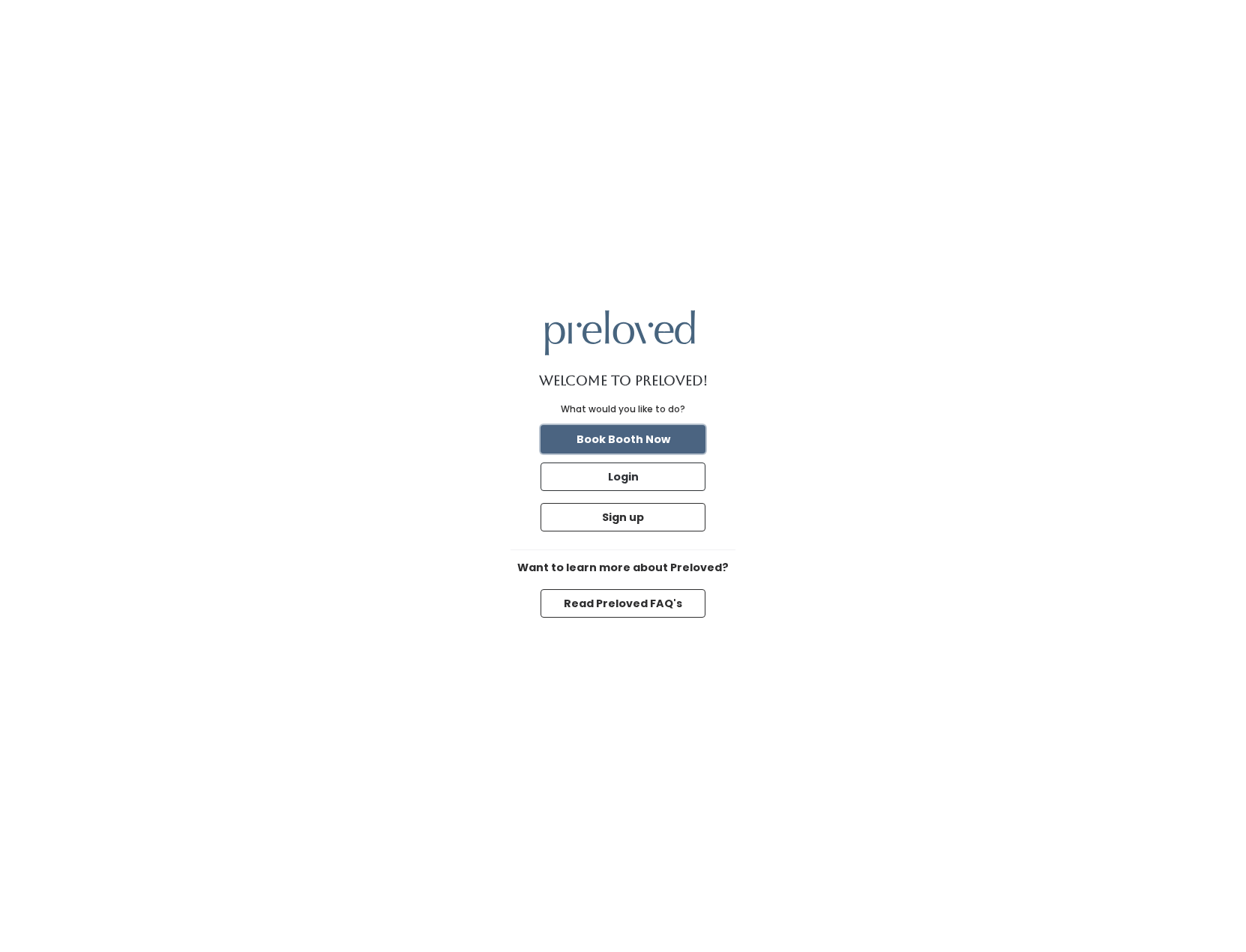
click at [623, 443] on button "Book Booth Now" at bounding box center [623, 439] width 165 height 28
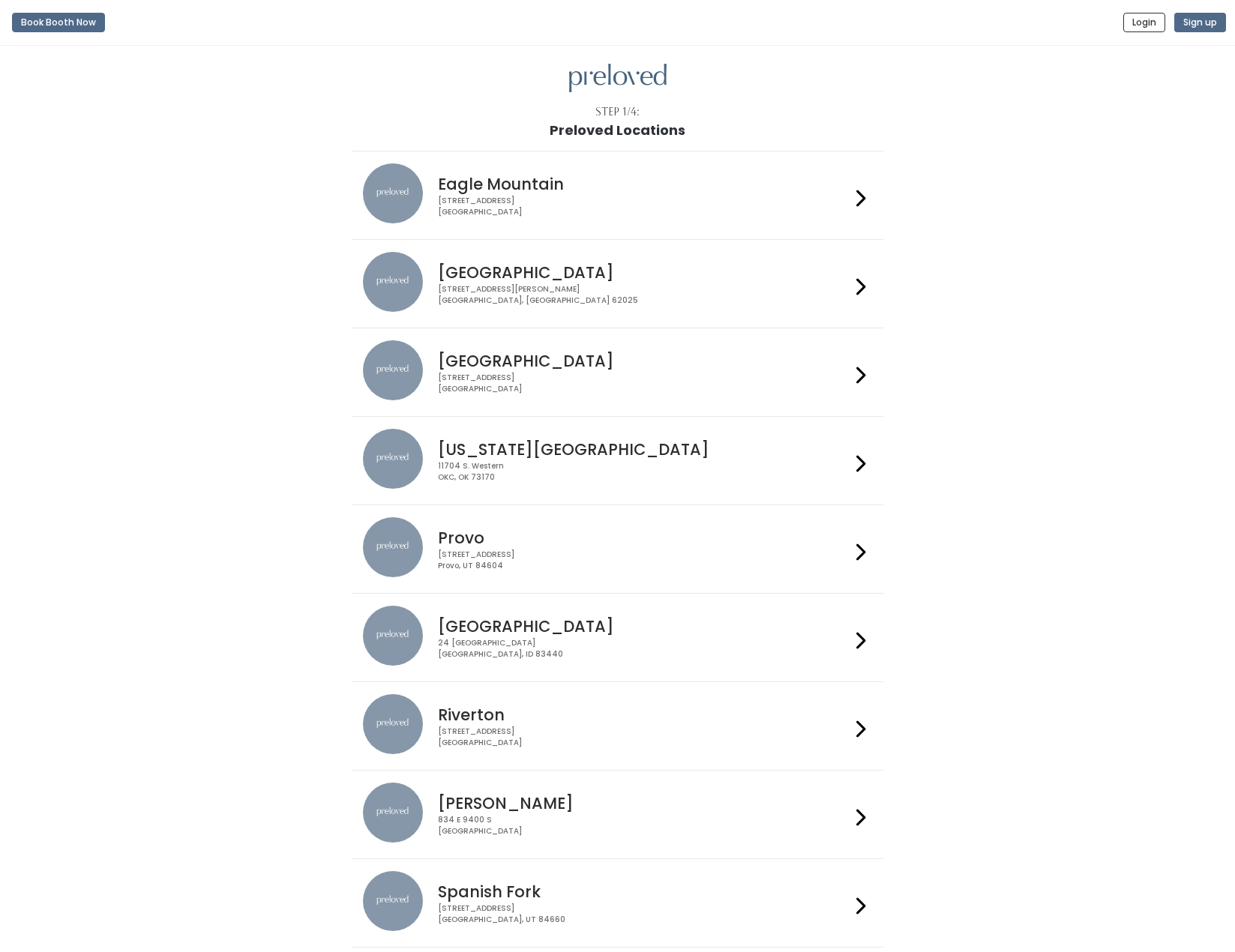
click at [602, 177] on h4 "Eagle Mountain" at bounding box center [644, 184] width 413 height 18
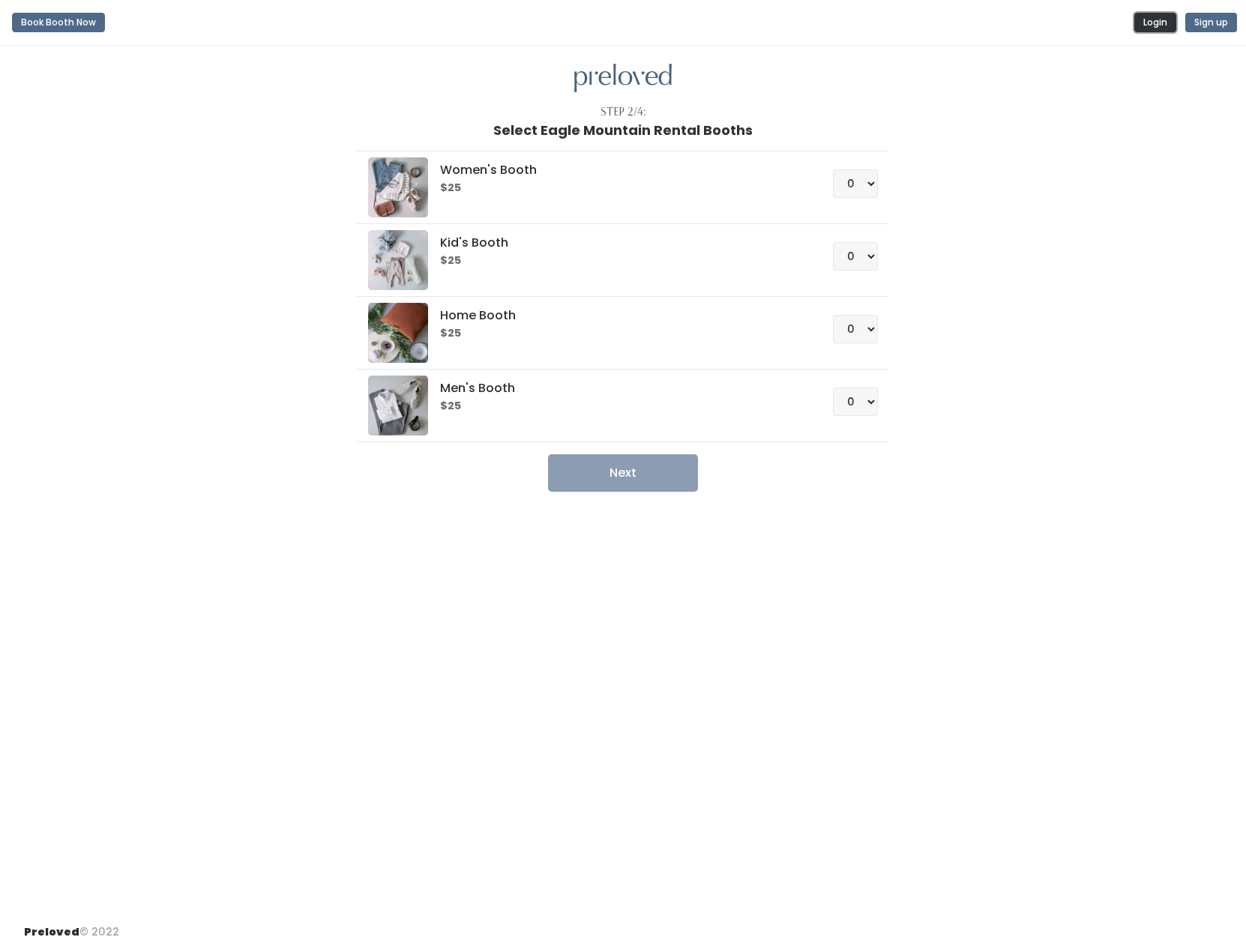
click at [1161, 19] on button "Login" at bounding box center [1155, 23] width 42 height 20
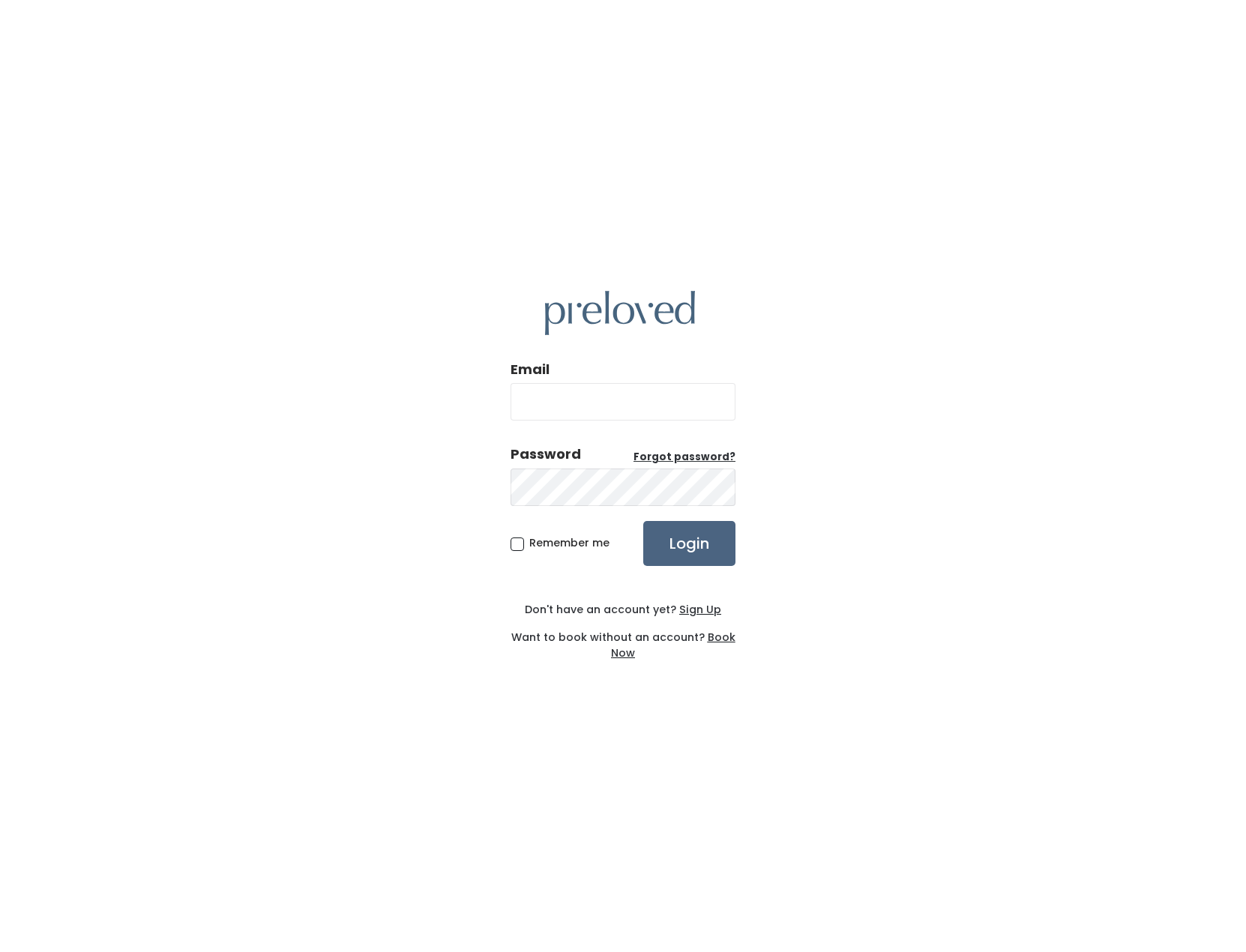
type input "[EMAIL_ADDRESS][DOMAIN_NAME]"
click at [696, 565] on input "Login" at bounding box center [690, 543] width 92 height 45
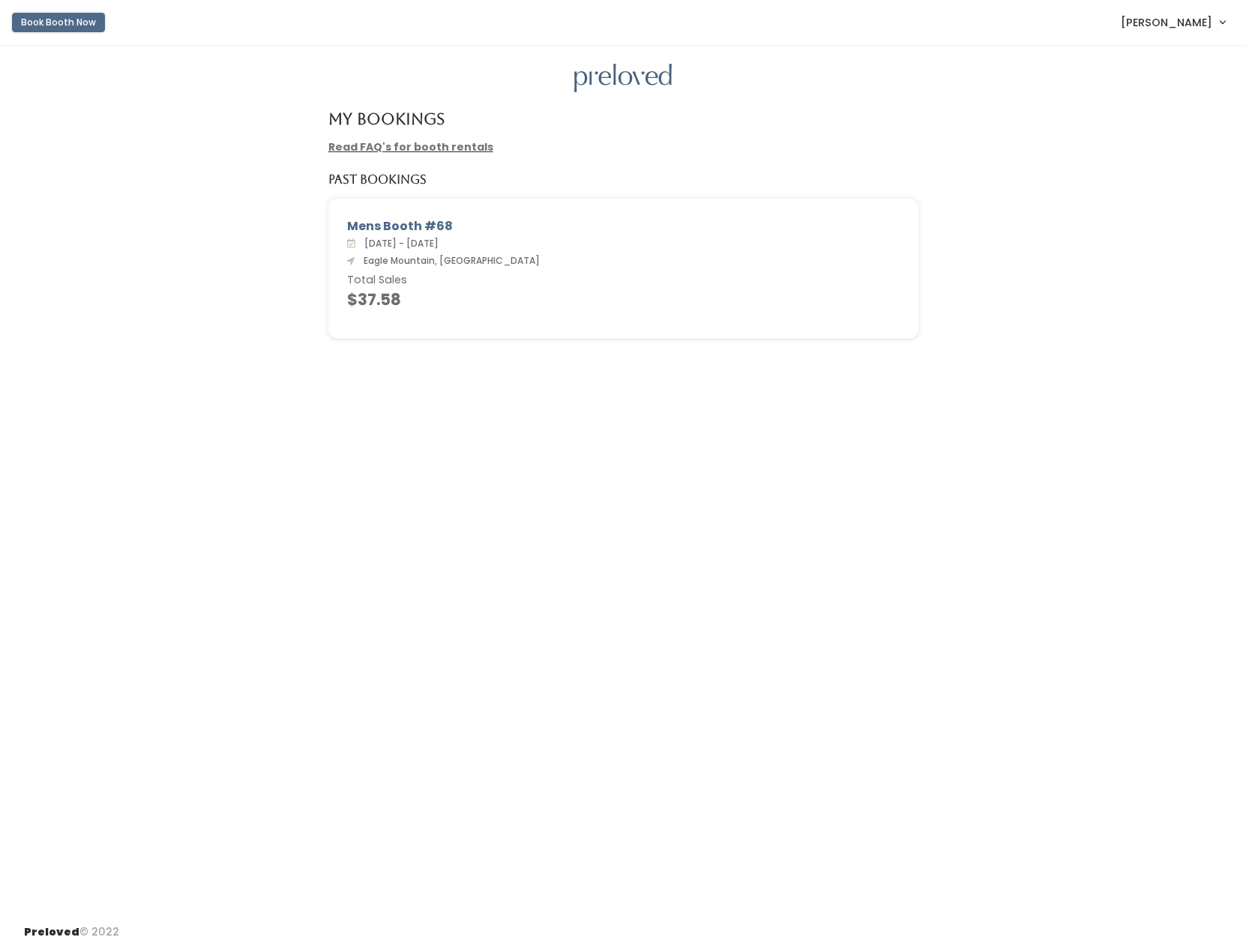
click at [63, 20] on button "Book Booth Now" at bounding box center [59, 23] width 93 height 20
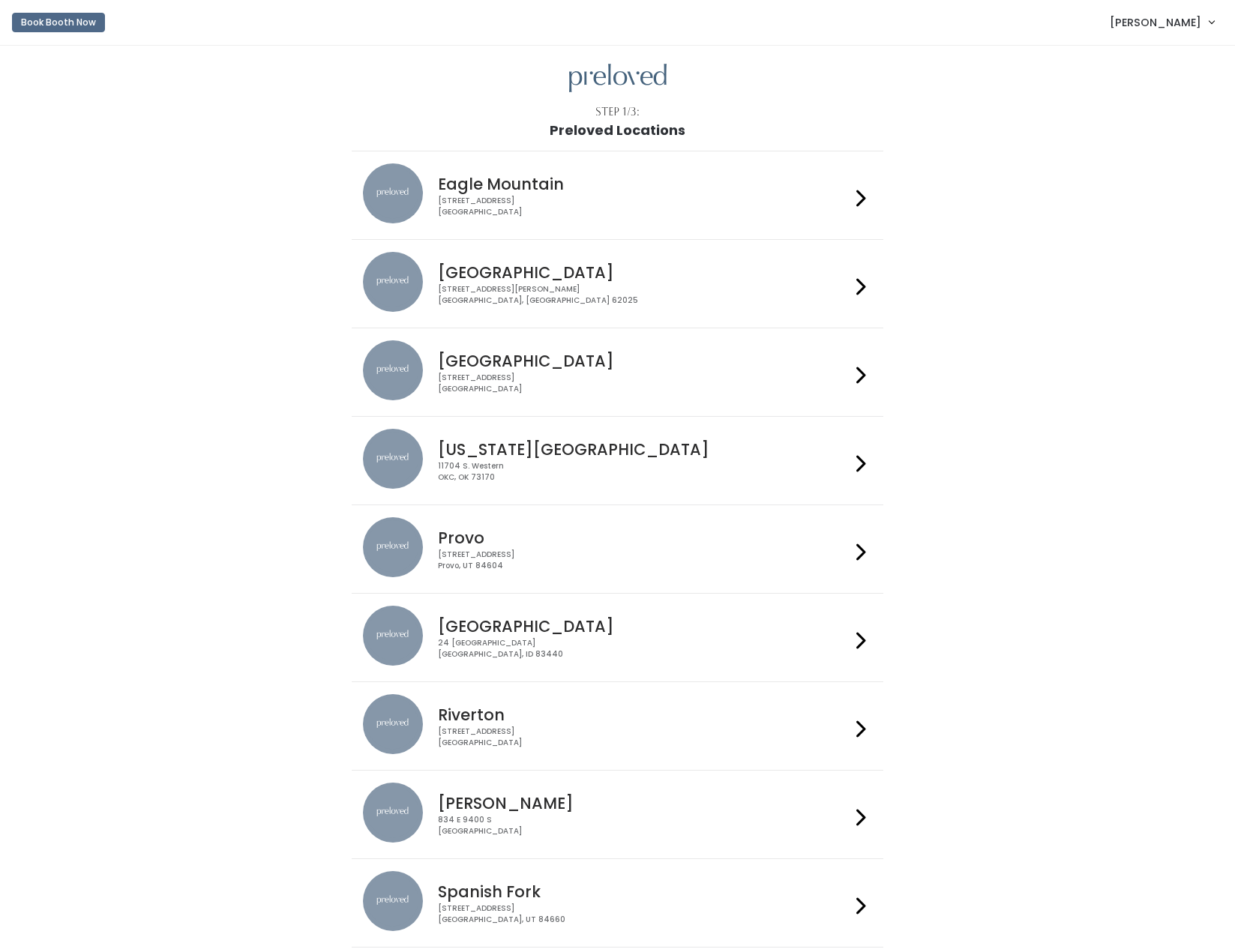
click at [666, 196] on div "[STREET_ADDRESS]" at bounding box center [644, 206] width 413 height 21
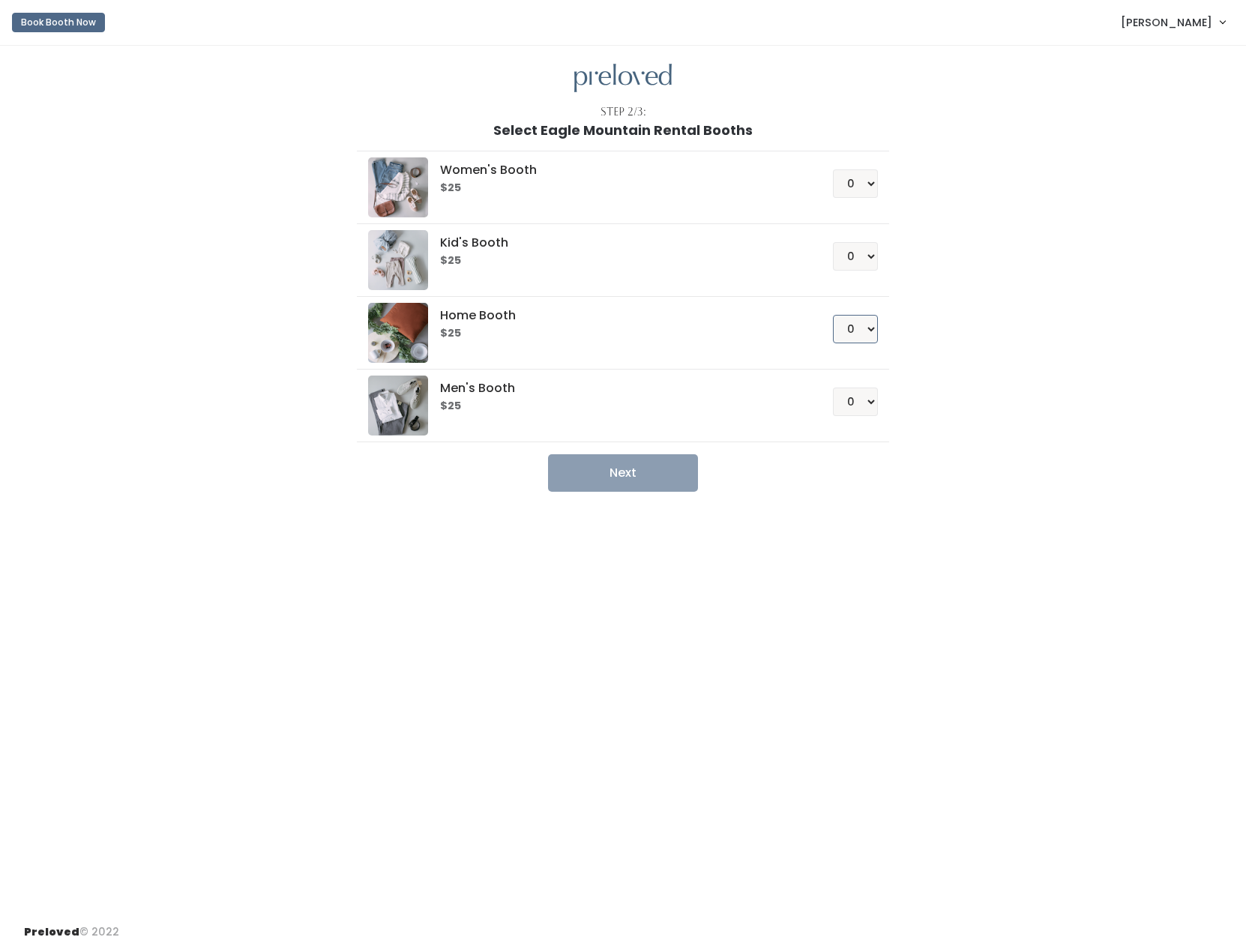
click at [871, 328] on select "0 1 2 3 4" at bounding box center [855, 329] width 45 height 28
select select "1"
click at [833, 315] on select "0 1 2 3 4" at bounding box center [855, 329] width 45 height 28
click at [874, 187] on select "0 1 2 3 4" at bounding box center [855, 183] width 45 height 28
select select "1"
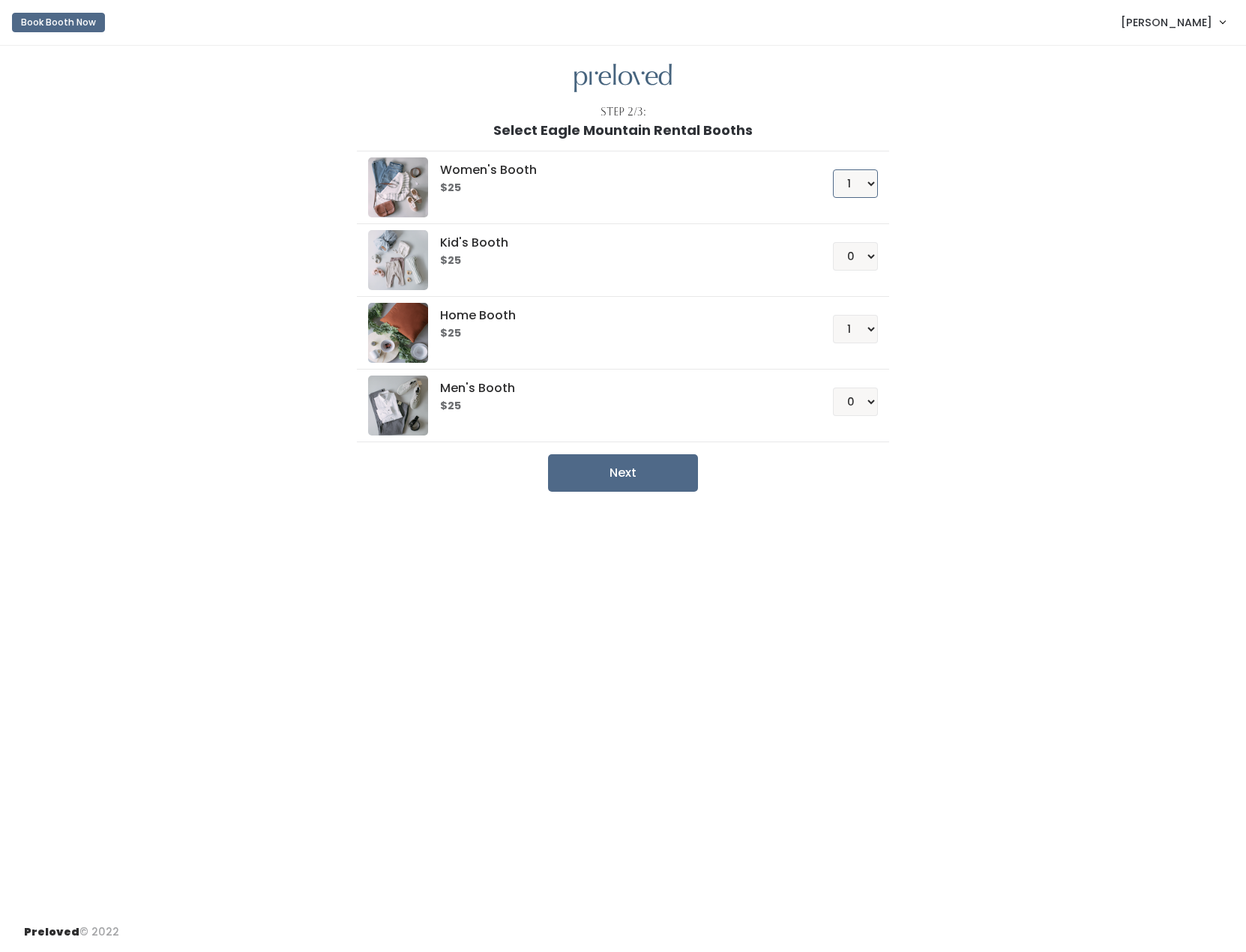
click at [833, 170] on select "0 1 2 3 4" at bounding box center [855, 183] width 45 height 28
click at [636, 488] on button "Next" at bounding box center [623, 472] width 150 height 37
click at [872, 331] on select "0 1 2 3 4" at bounding box center [855, 329] width 45 height 28
select select "0"
click at [833, 315] on select "0 1 2 3 4" at bounding box center [855, 329] width 45 height 28
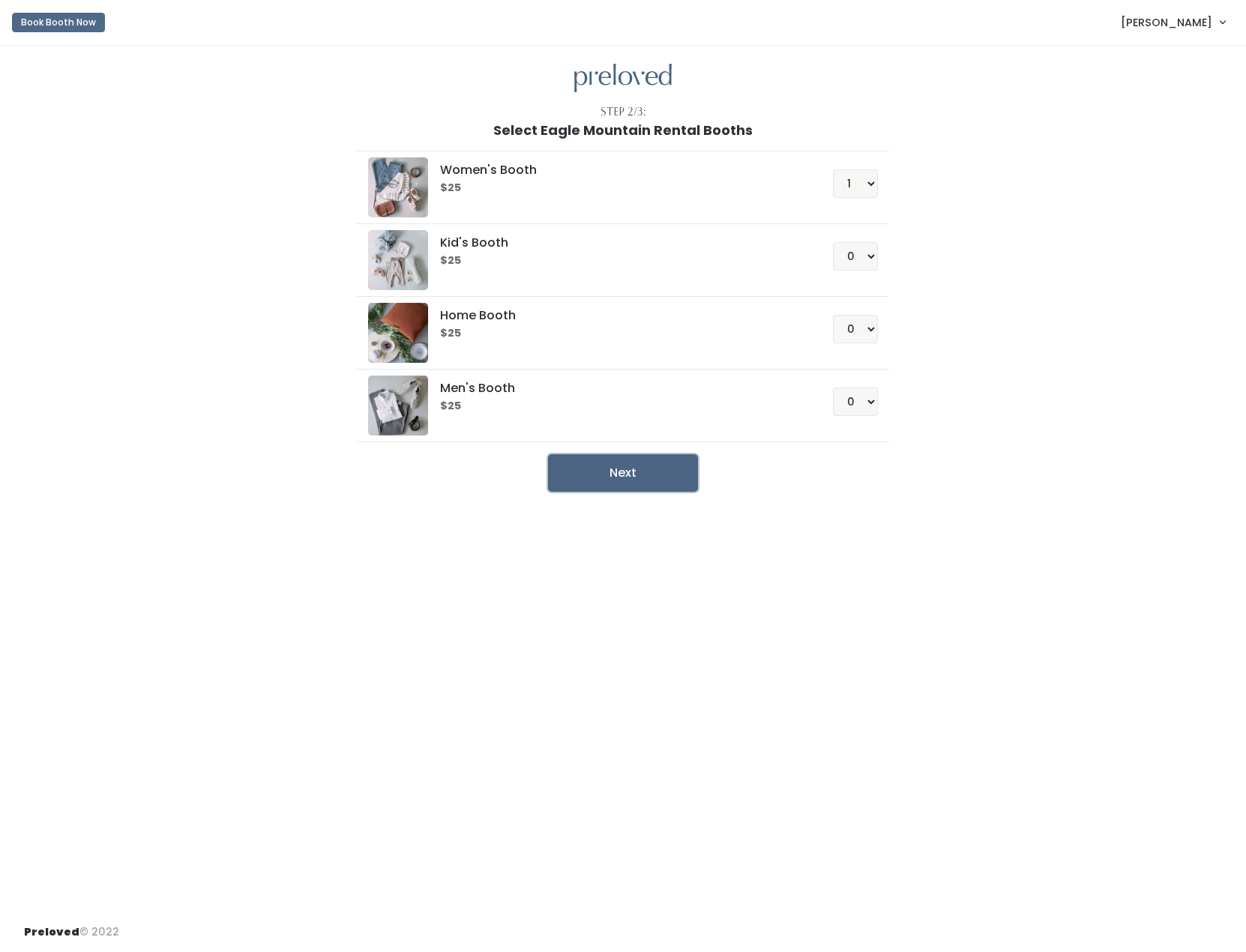
click at [602, 471] on button "Next" at bounding box center [623, 472] width 150 height 37
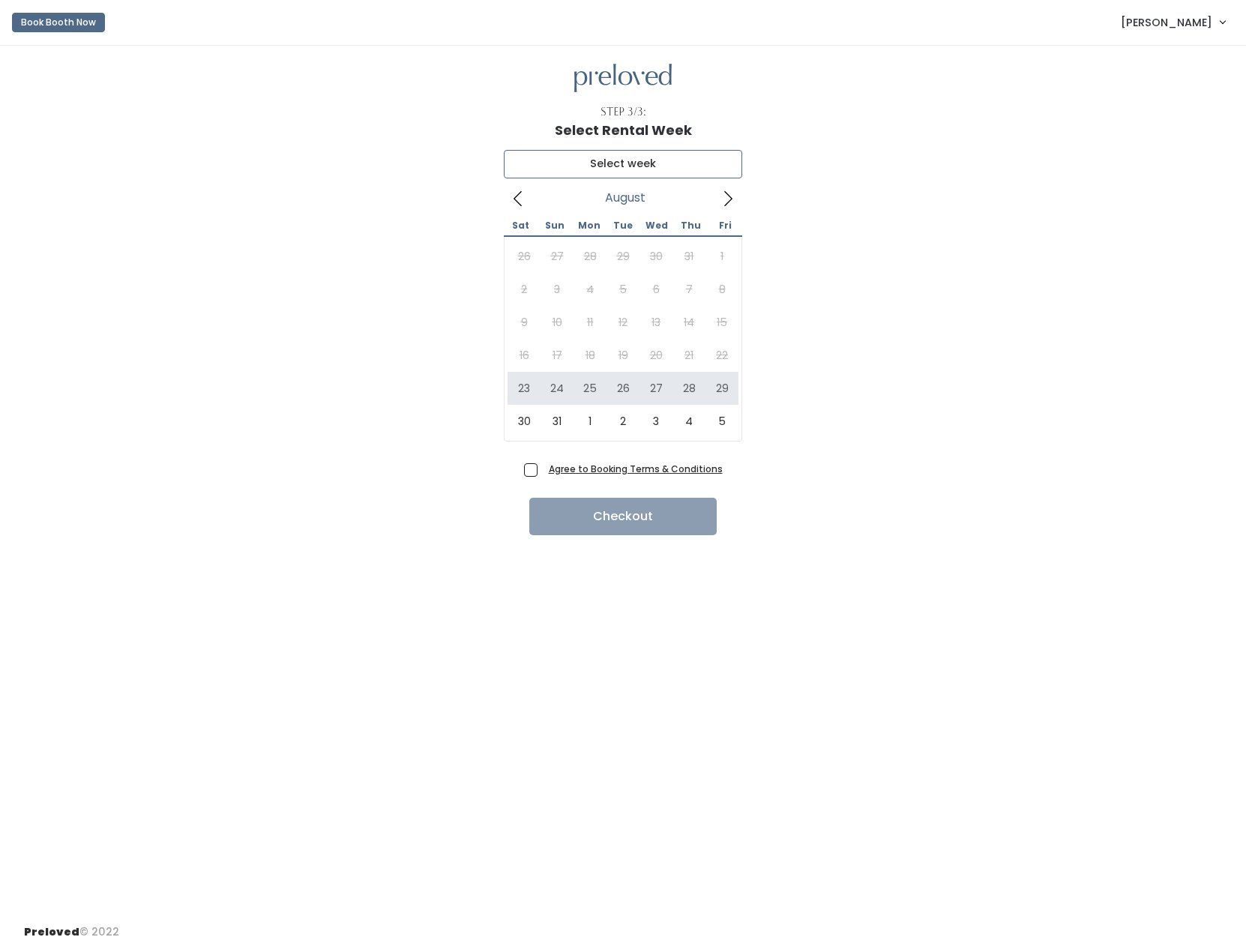
type input "[DATE] to [DATE]"
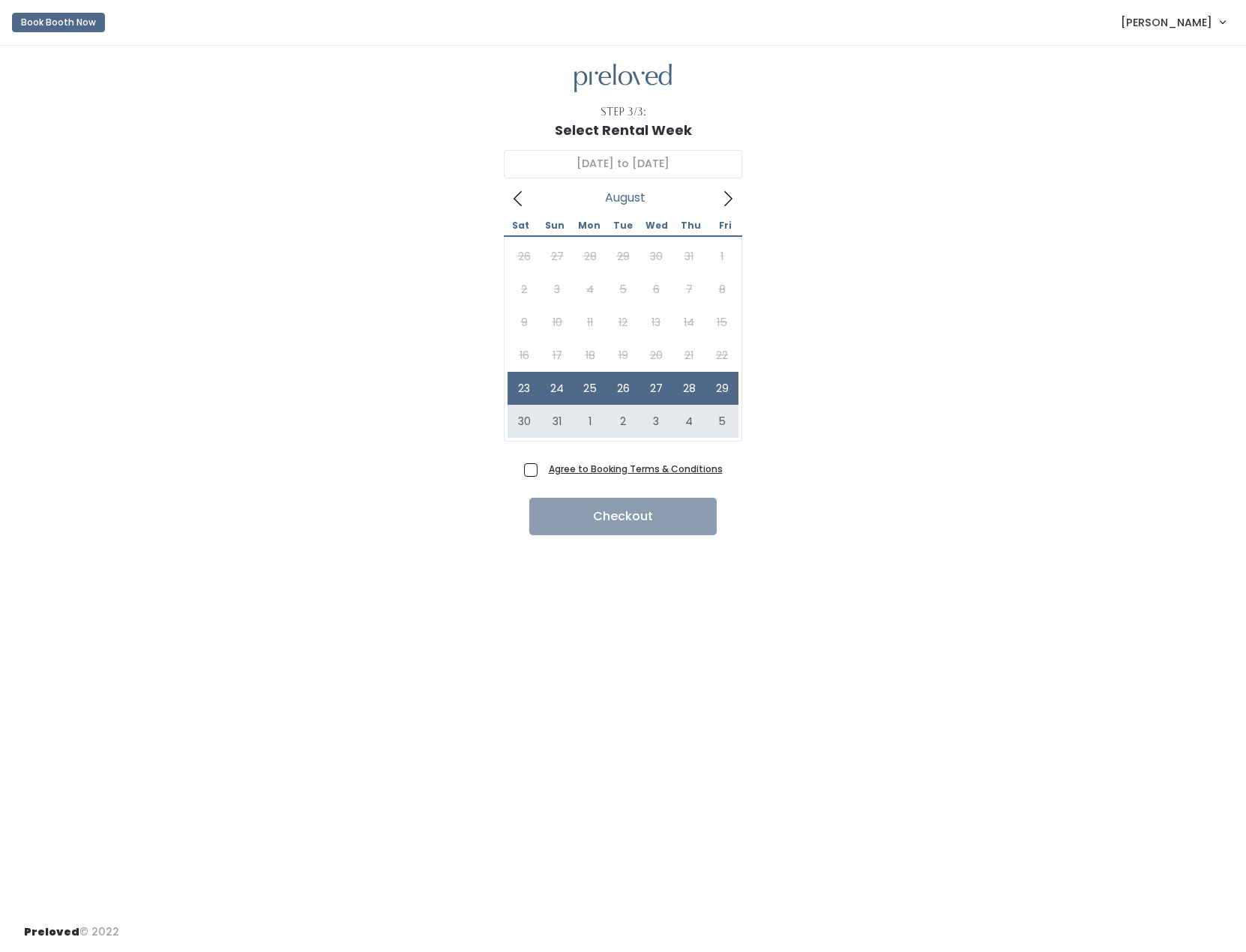
click at [543, 476] on span "Agree to Booking Terms & Conditions" at bounding box center [632, 468] width 180 height 15
click at [543, 471] on input "Agree to Booking Terms & Conditions" at bounding box center [547, 465] width 10 height 10
checkbox input "true"
